Goal: Navigation & Orientation: Find specific page/section

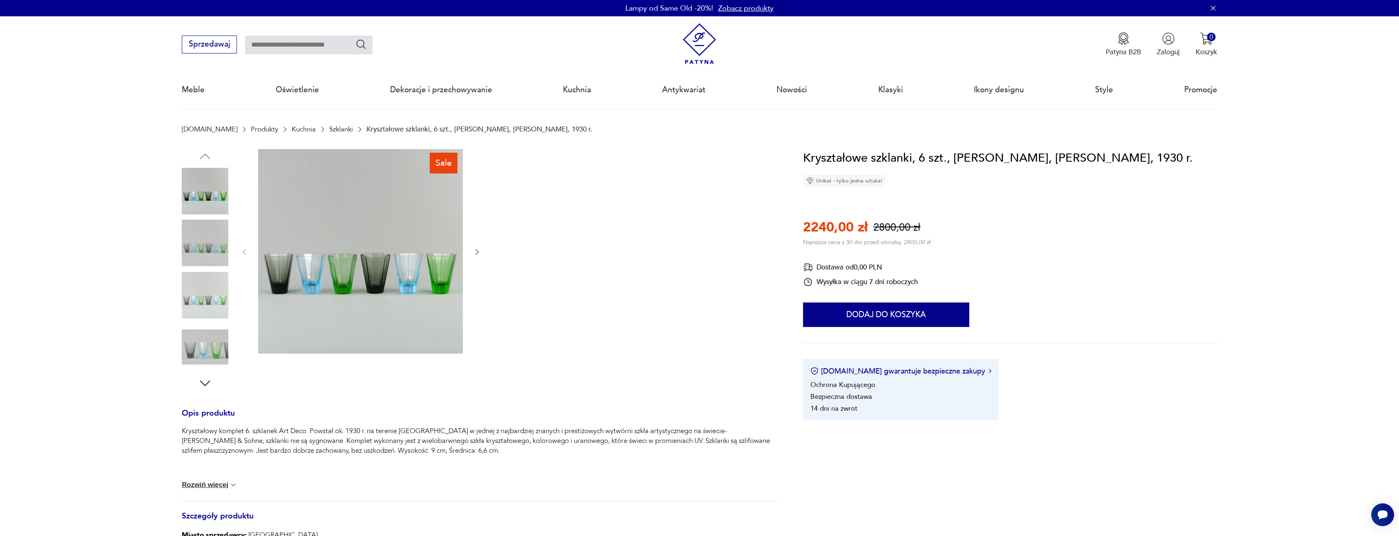
click at [329, 131] on link "Szklanki" at bounding box center [341, 129] width 24 height 8
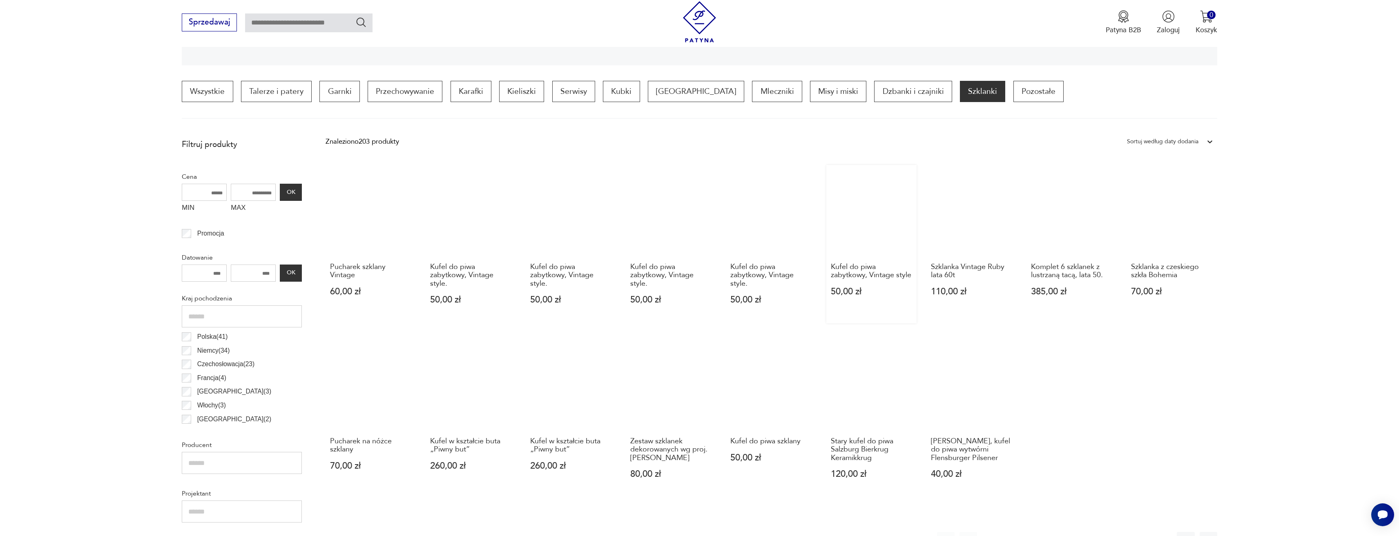
scroll to position [435, 0]
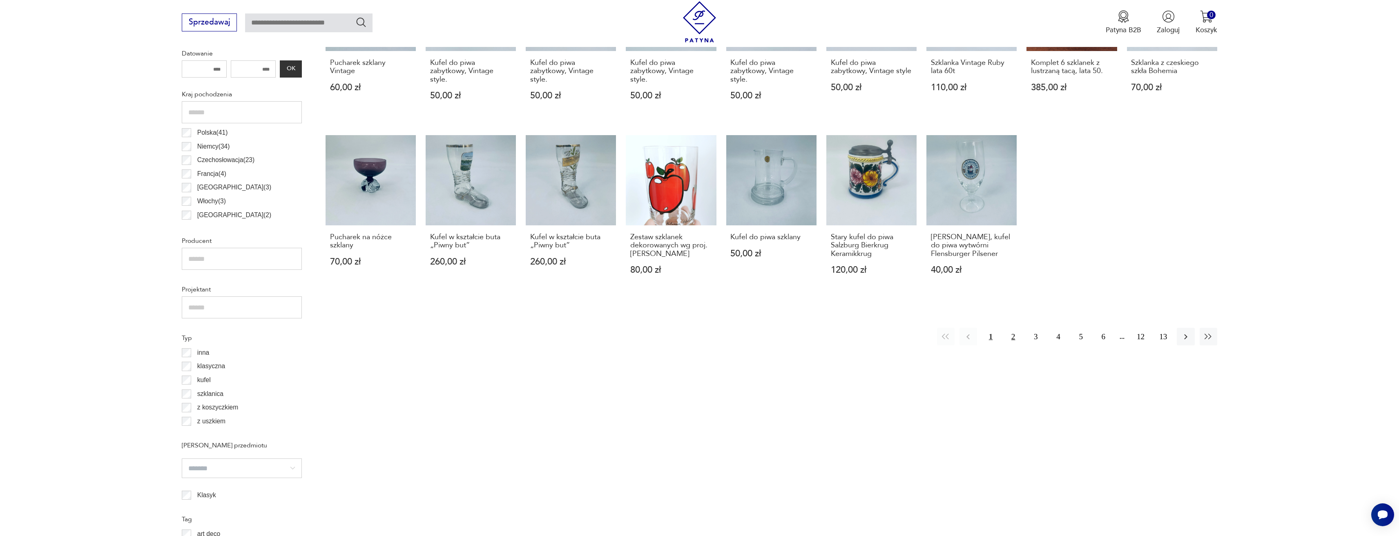
click at [1008, 335] on button "2" at bounding box center [1014, 337] width 18 height 18
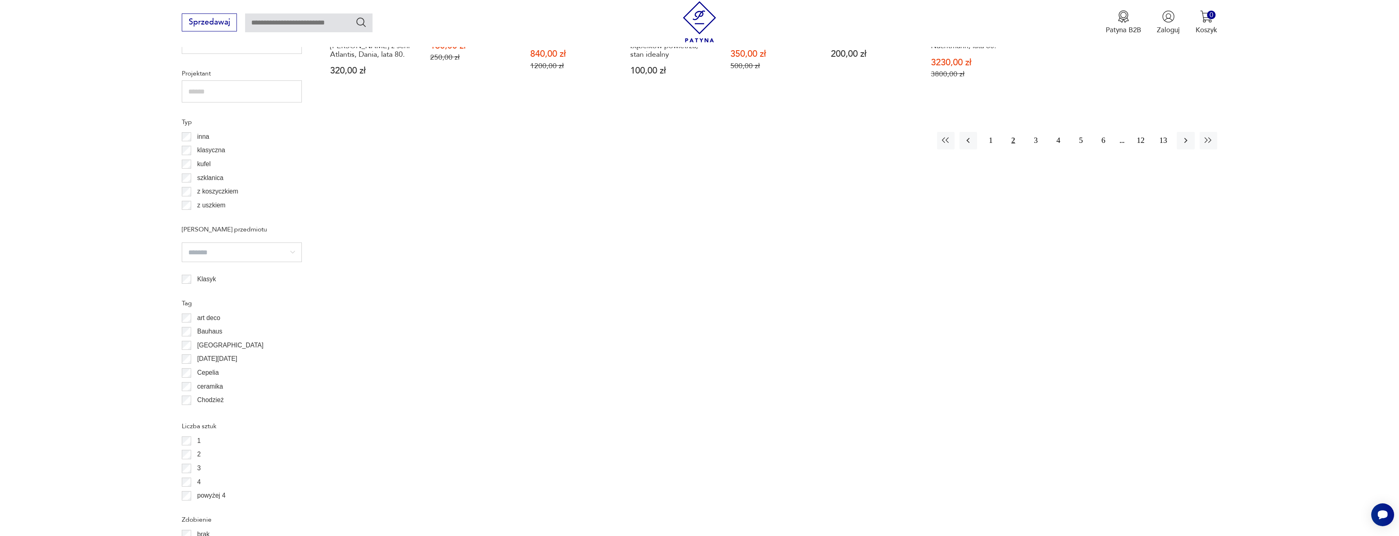
scroll to position [447, 0]
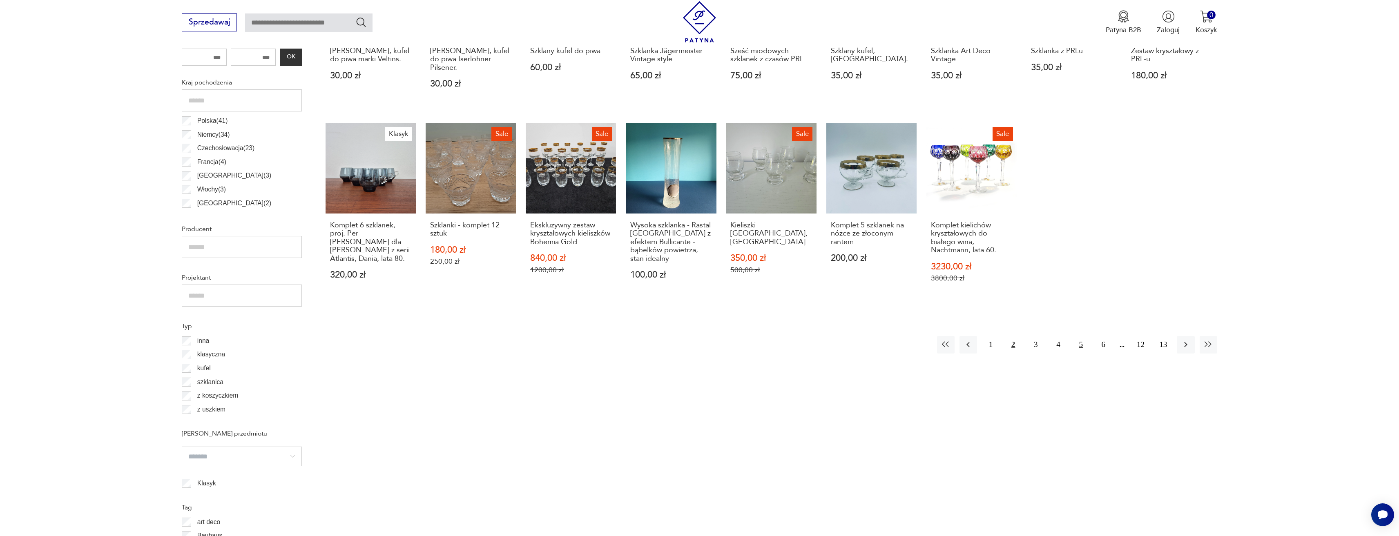
click at [1075, 336] on button "5" at bounding box center [1082, 345] width 18 height 18
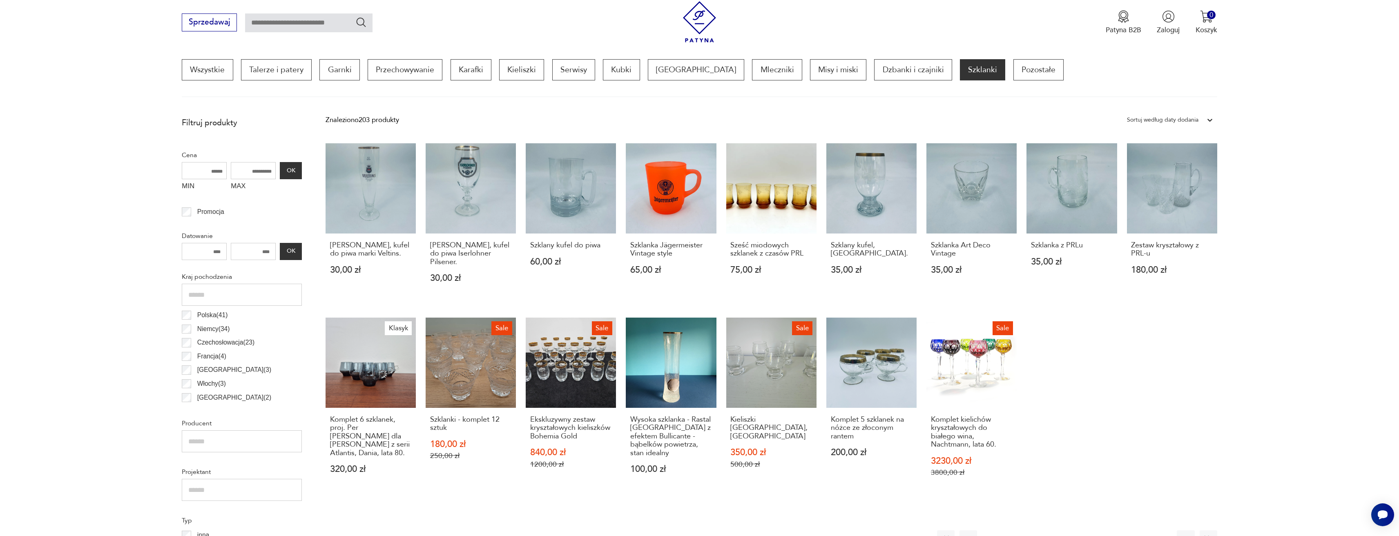
scroll to position [243, 0]
